Goal: Information Seeking & Learning: Understand process/instructions

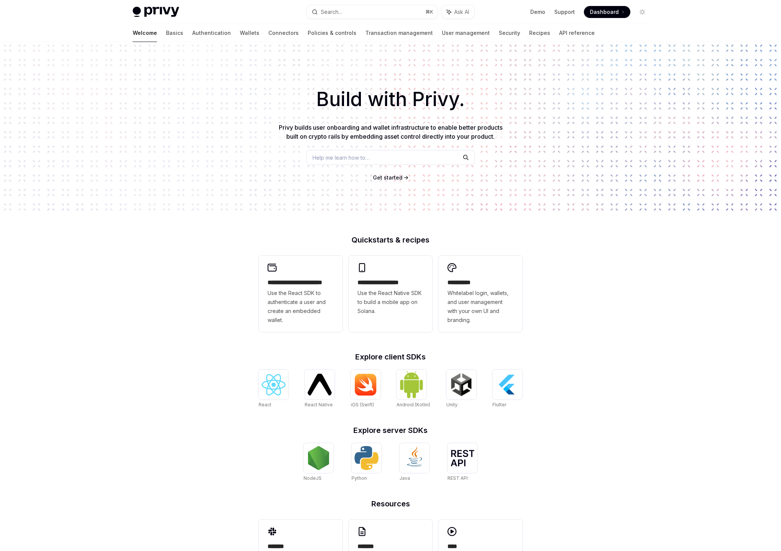
scroll to position [45, 0]
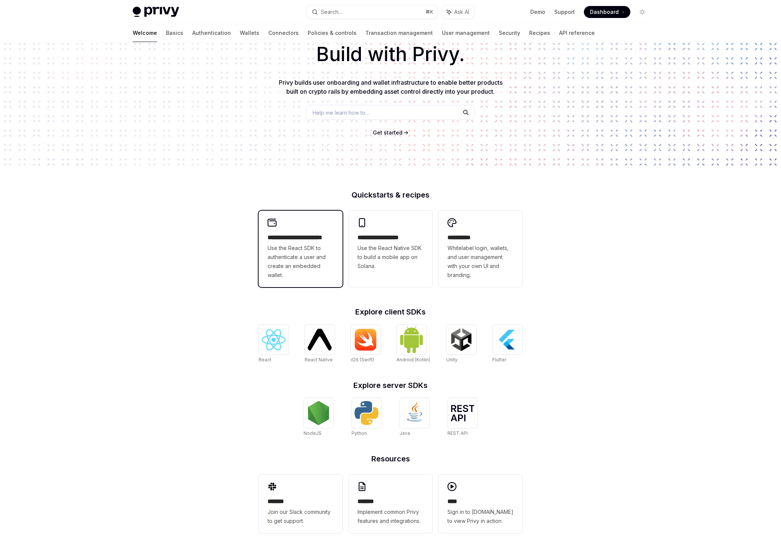
click at [304, 259] on span "Use the React SDK to authenticate a user and create an embedded wallet." at bounding box center [301, 262] width 66 height 36
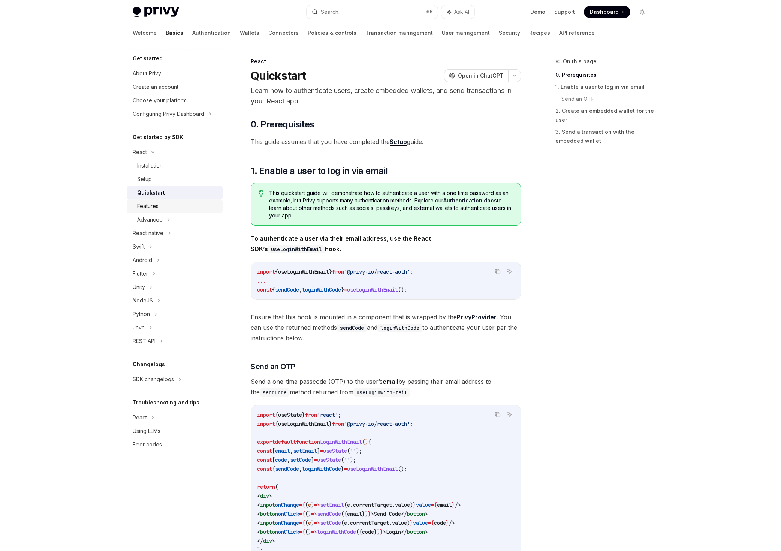
click at [171, 205] on div "Features" at bounding box center [177, 206] width 81 height 9
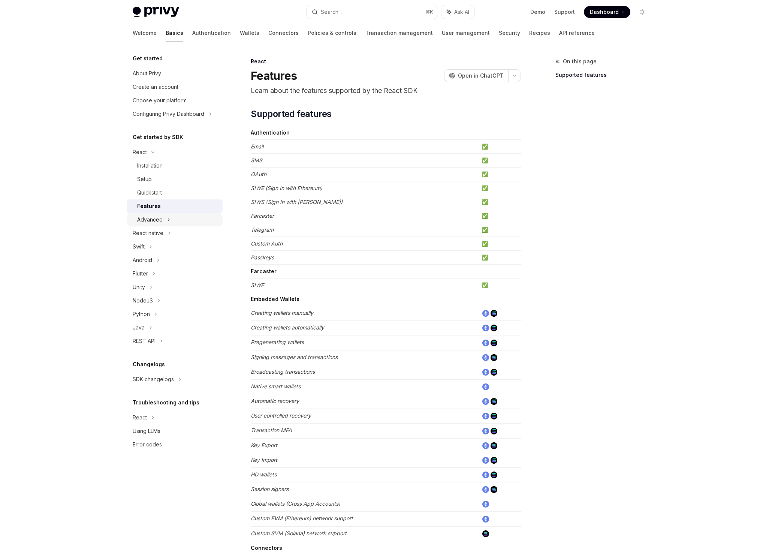
click at [171, 216] on div "Advanced" at bounding box center [175, 219] width 96 height 13
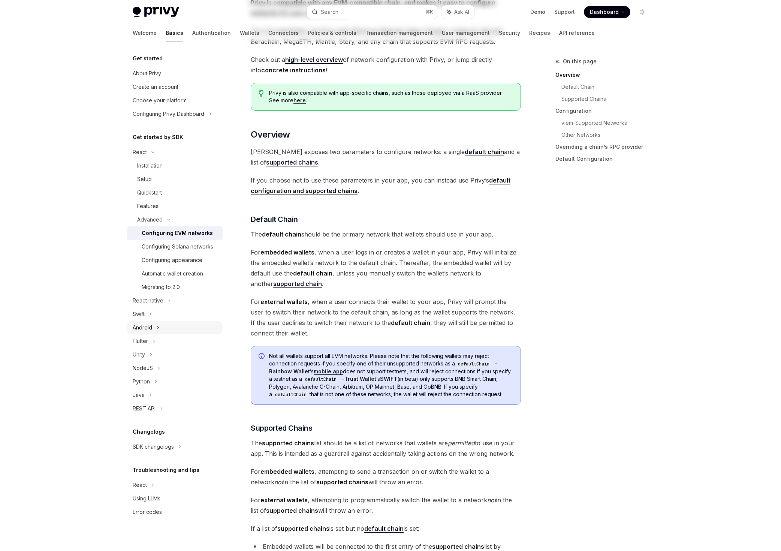
scroll to position [150, 0]
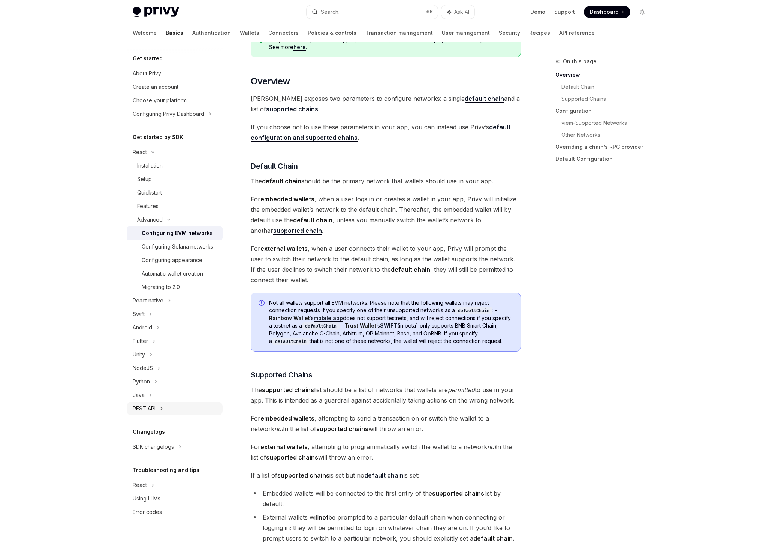
click at [196, 409] on div "REST API" at bounding box center [175, 408] width 96 height 13
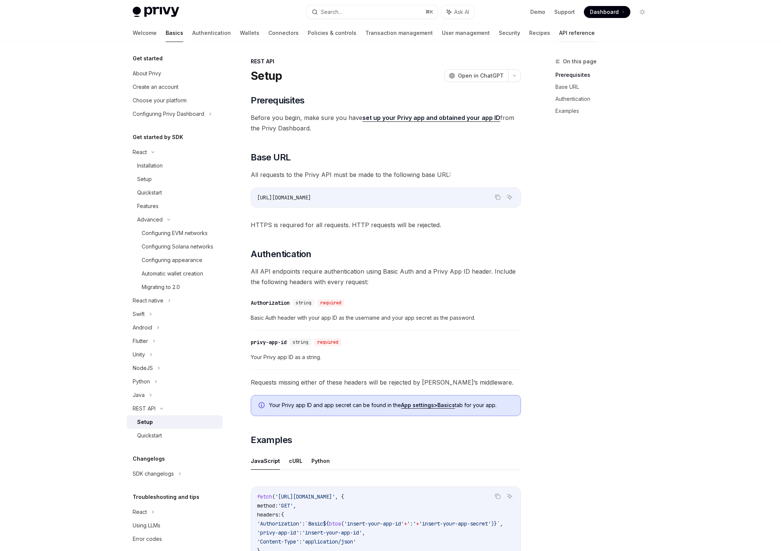
click at [559, 36] on link "API reference" at bounding box center [577, 33] width 36 height 18
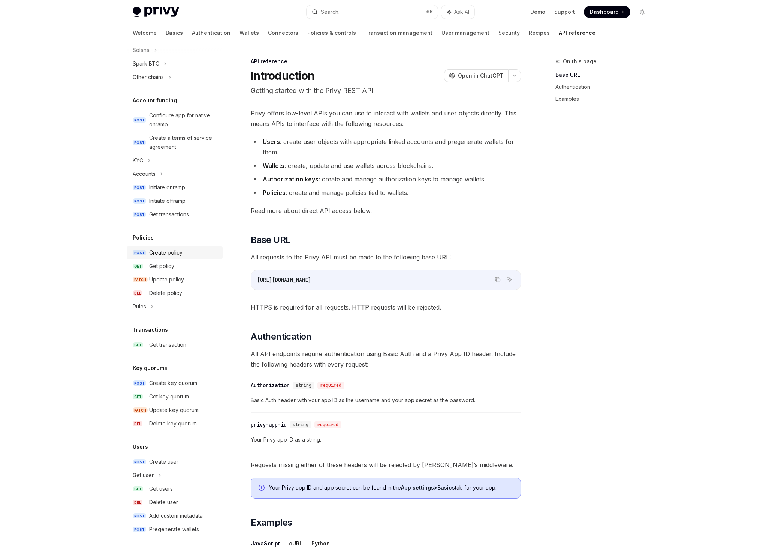
click at [175, 254] on div "Create policy" at bounding box center [165, 252] width 33 height 9
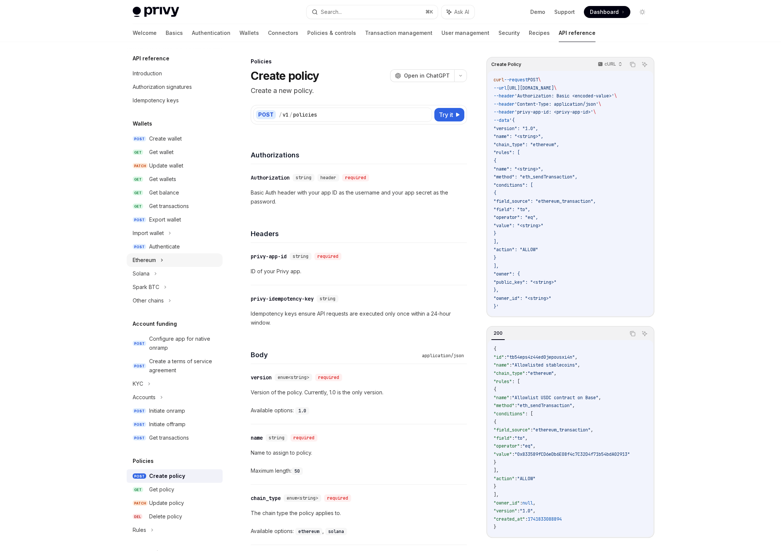
click at [162, 261] on icon at bounding box center [162, 260] width 1 height 2
type textarea "*"
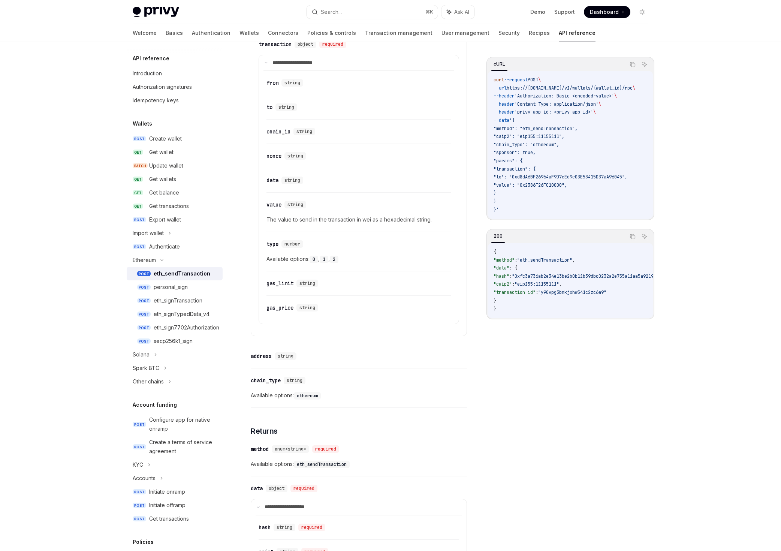
scroll to position [537, 0]
